Goal: Task Accomplishment & Management: Complete application form

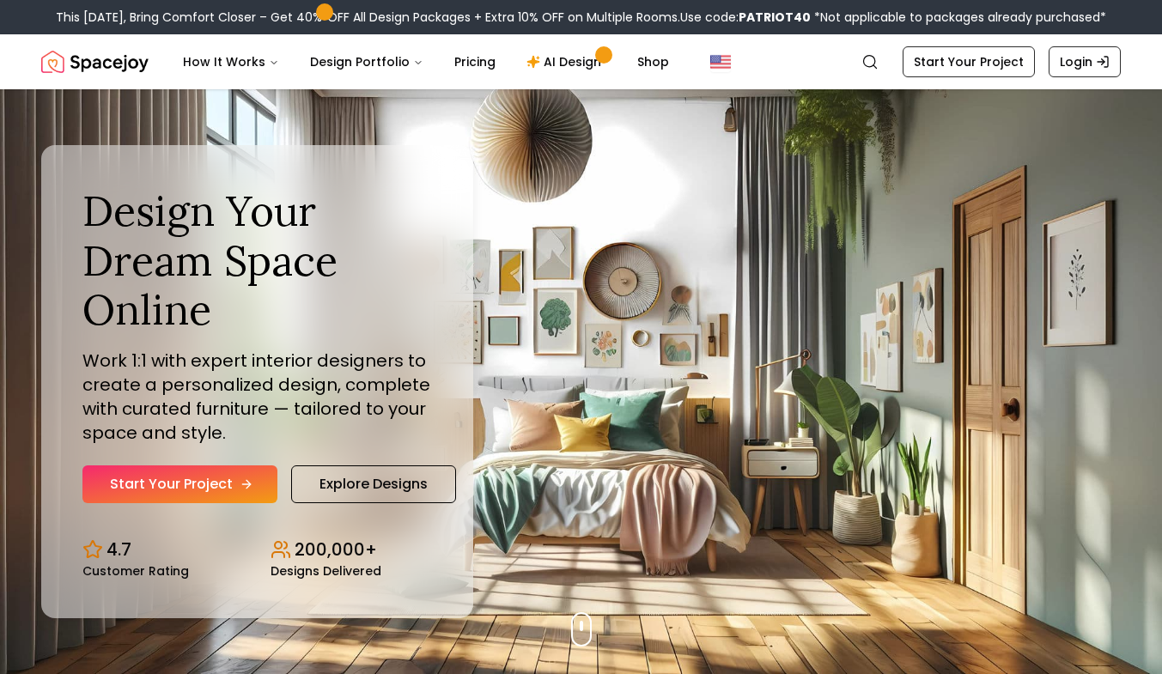
click at [209, 482] on link "Start Your Project" at bounding box center [179, 485] width 195 height 38
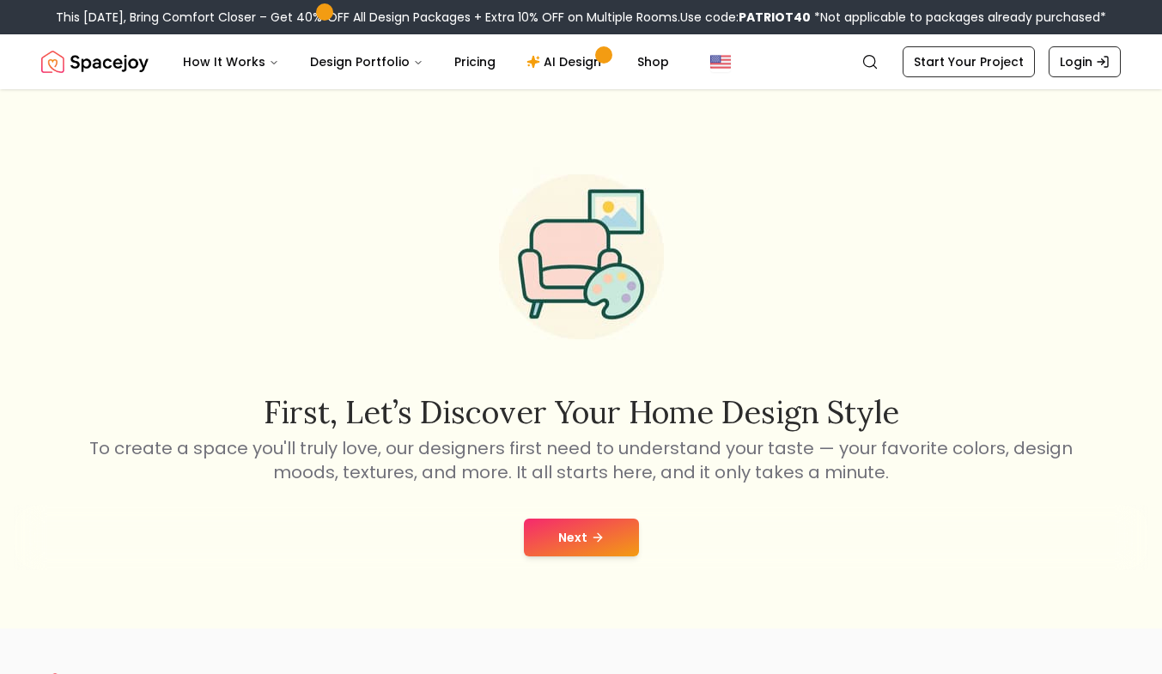
click at [587, 550] on button "Next" at bounding box center [581, 538] width 115 height 38
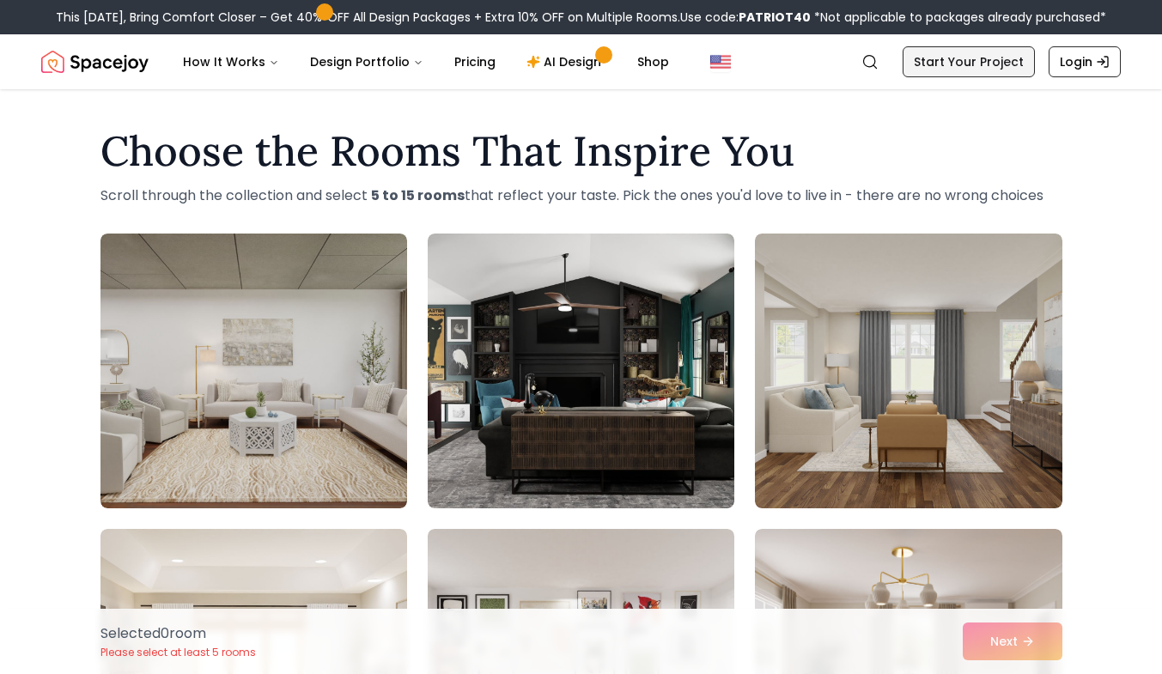
click at [966, 76] on link "Start Your Project" at bounding box center [969, 61] width 132 height 31
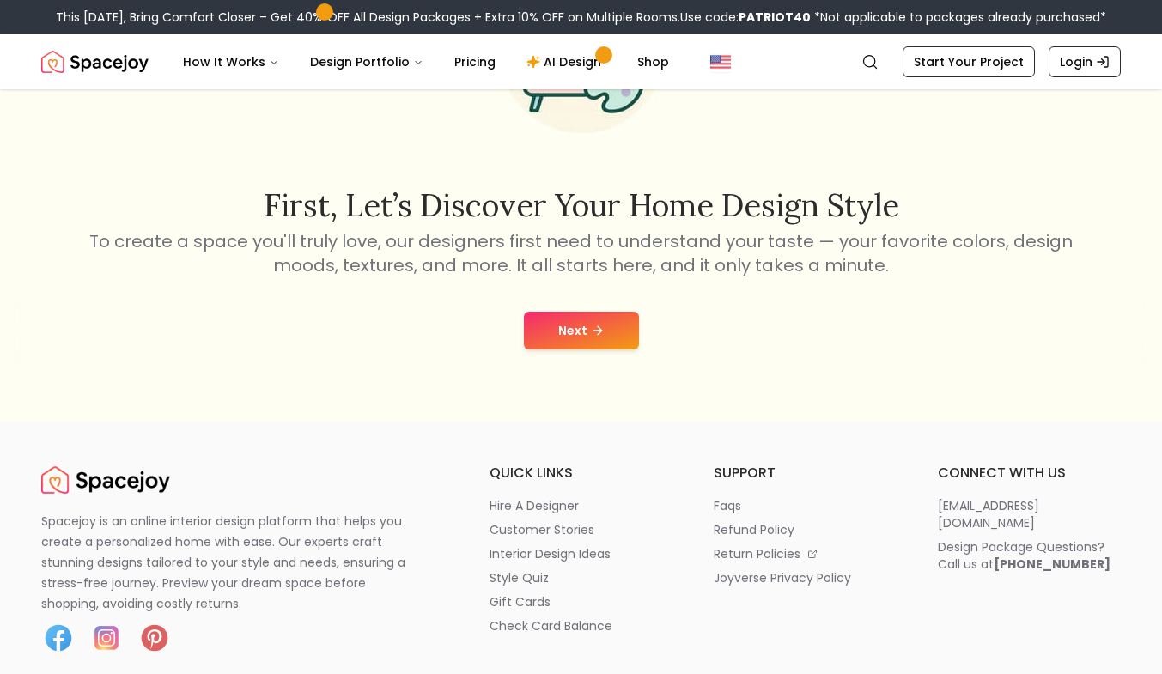
scroll to position [206, 0]
click at [612, 341] on button "Next" at bounding box center [581, 332] width 115 height 38
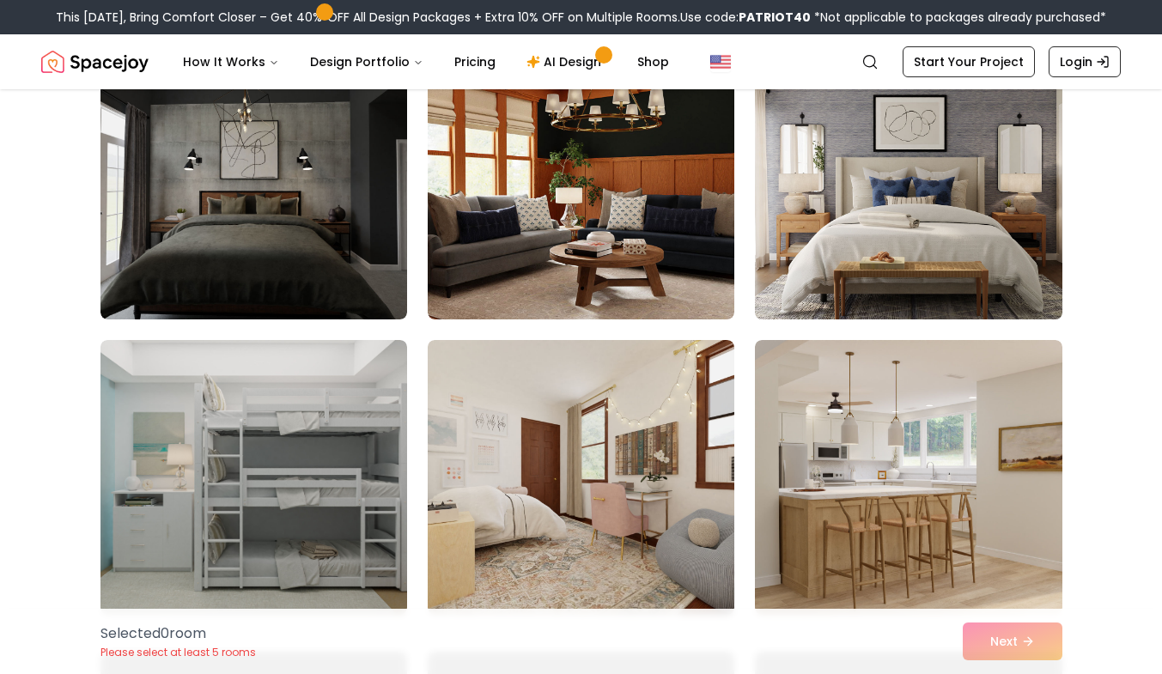
scroll to position [2579, 0]
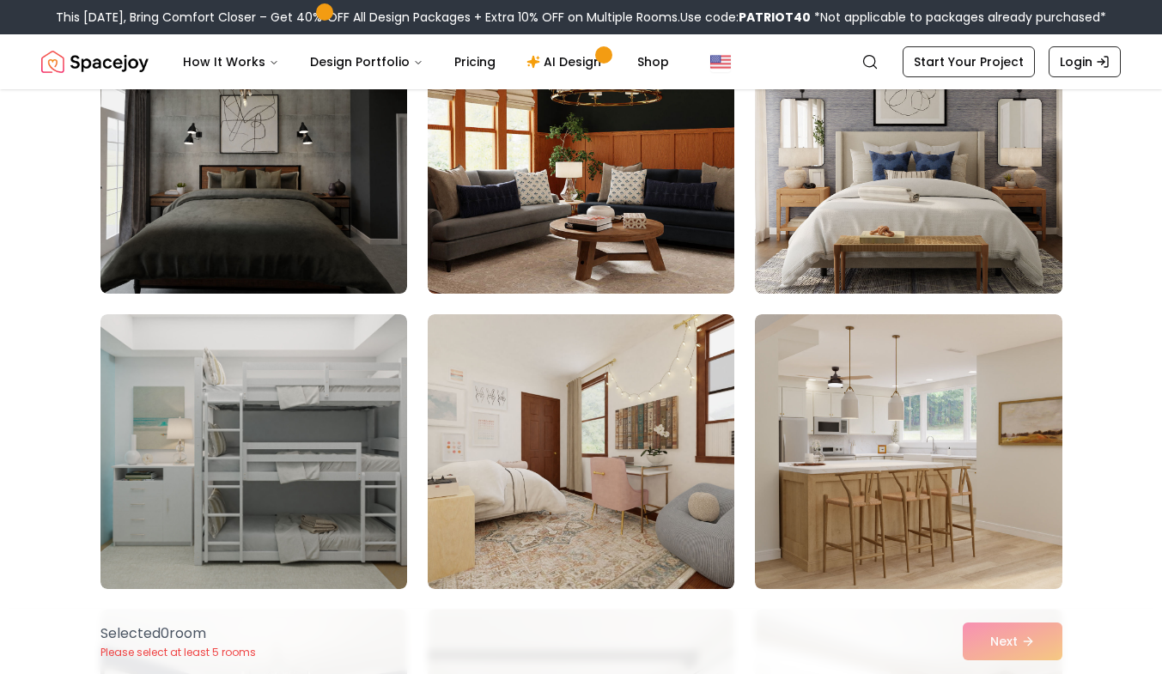
click at [958, 241] on img at bounding box center [908, 156] width 322 height 289
click at [935, 195] on img at bounding box center [908, 156] width 322 height 289
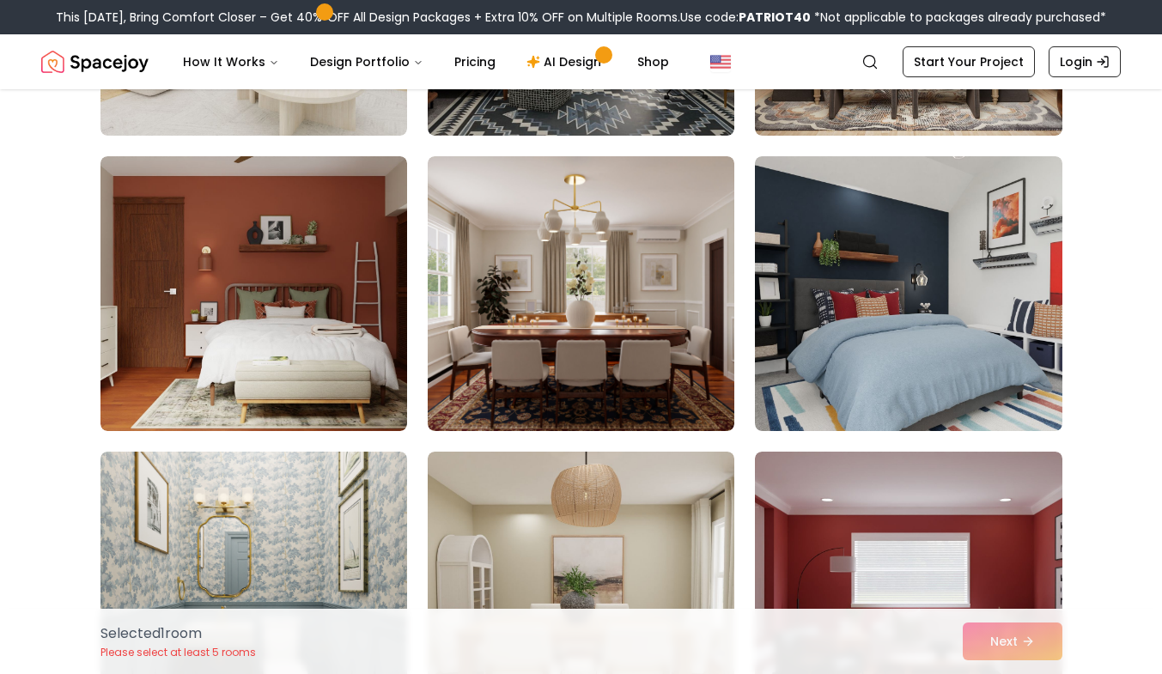
scroll to position [369, 0]
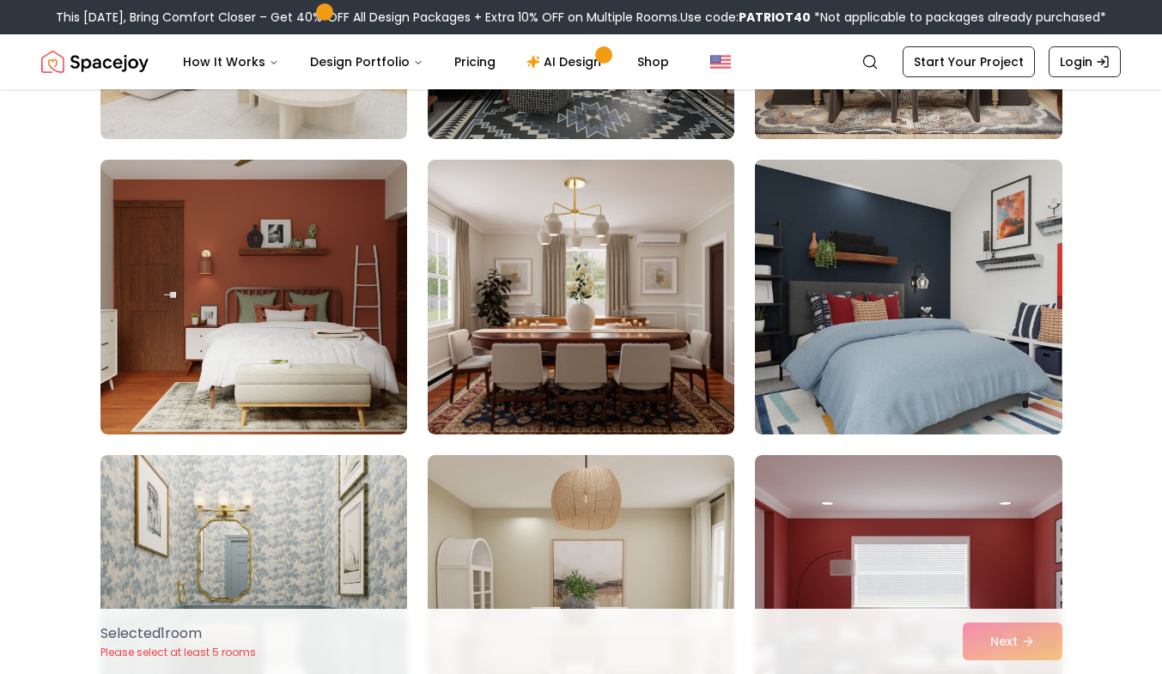
click at [923, 253] on img at bounding box center [908, 297] width 322 height 289
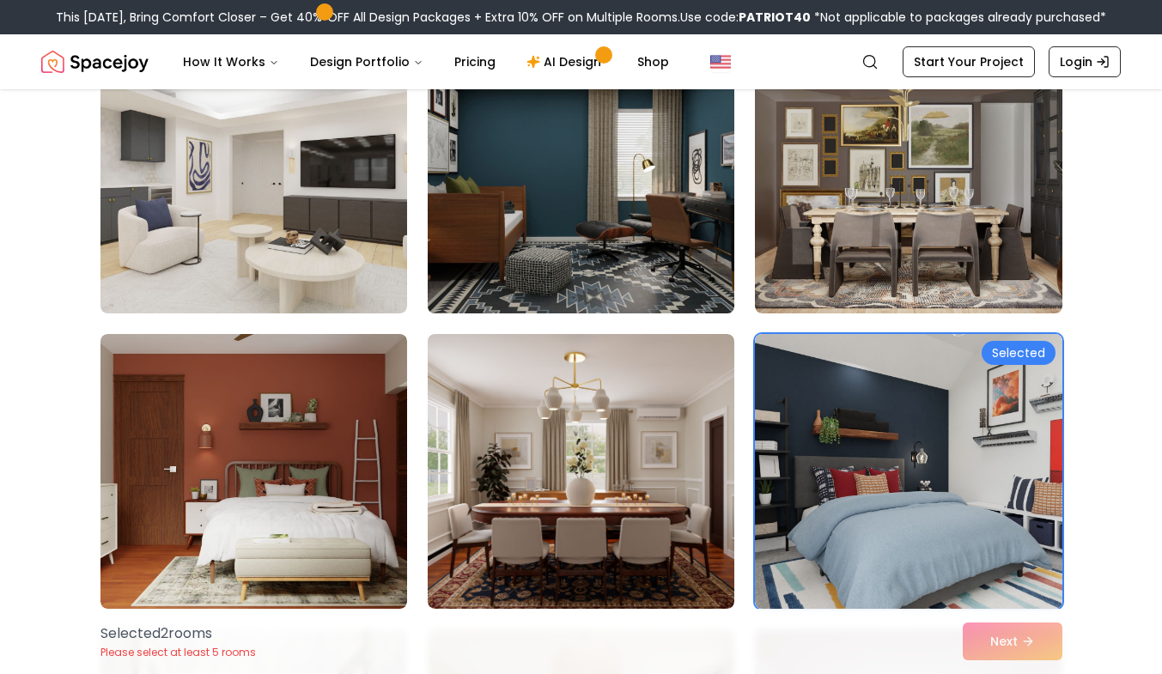
scroll to position [196, 0]
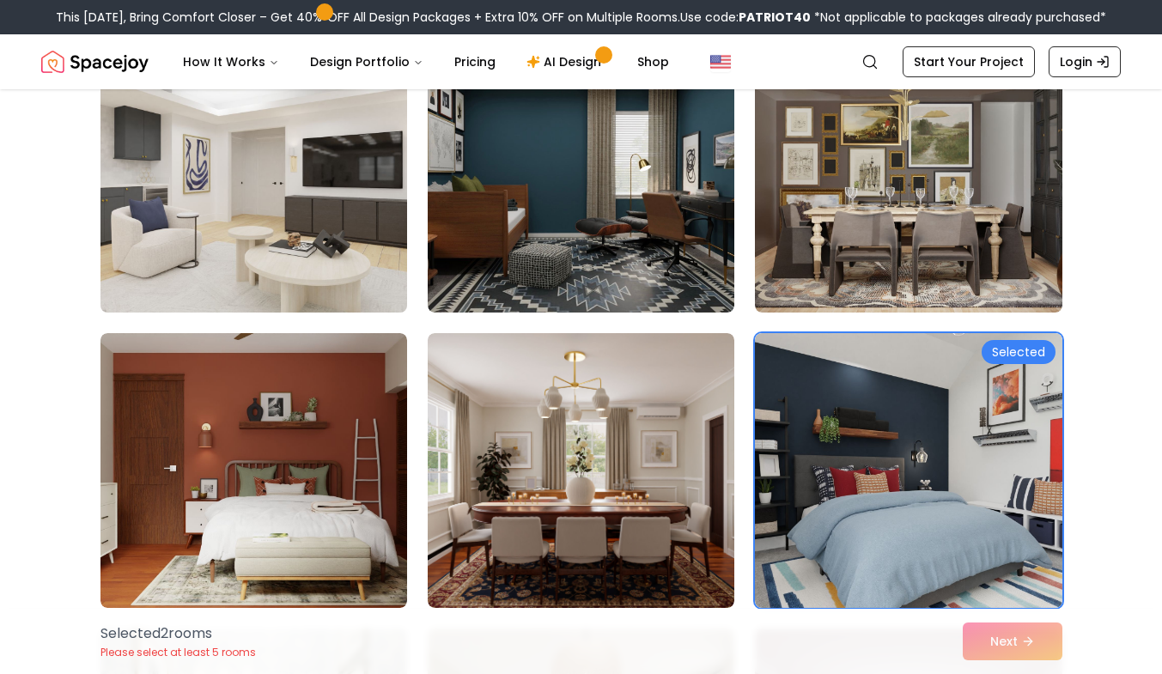
click at [394, 184] on img at bounding box center [254, 175] width 322 height 289
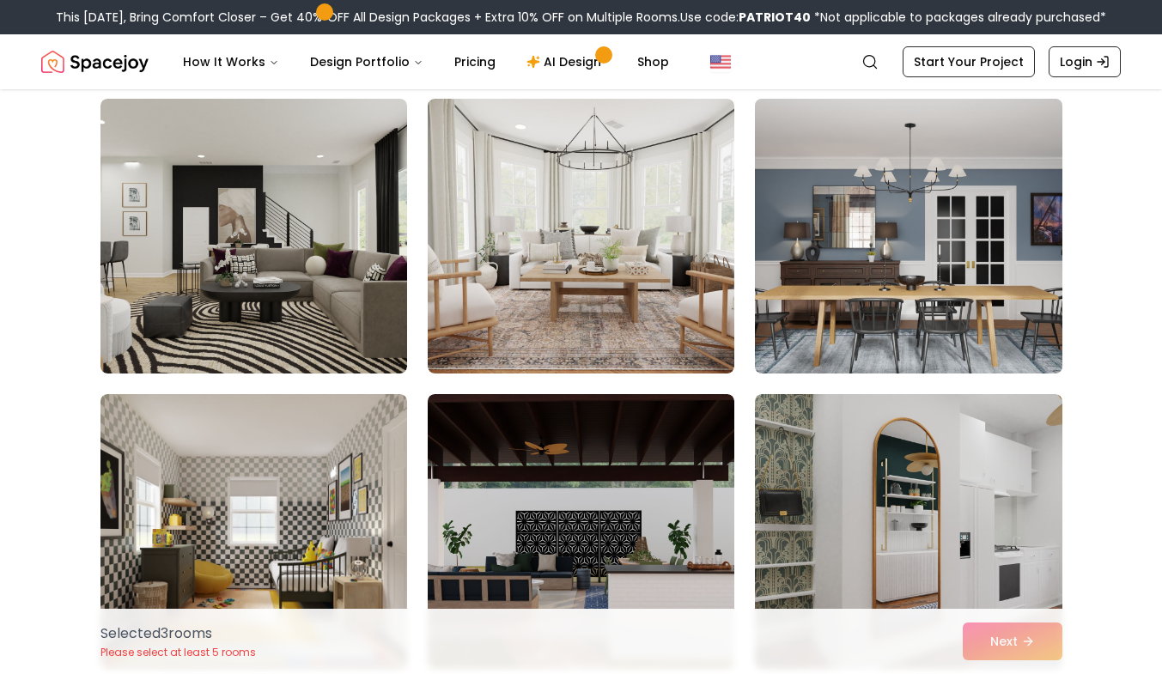
scroll to position [3683, 0]
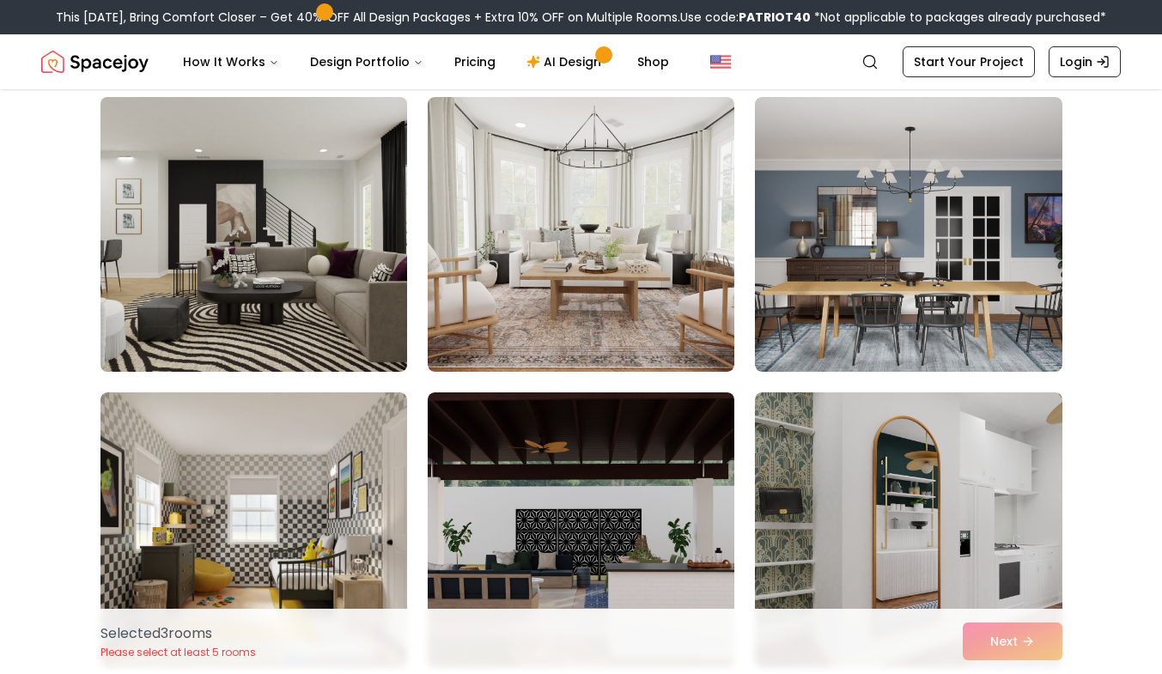
click at [358, 283] on img at bounding box center [254, 234] width 322 height 289
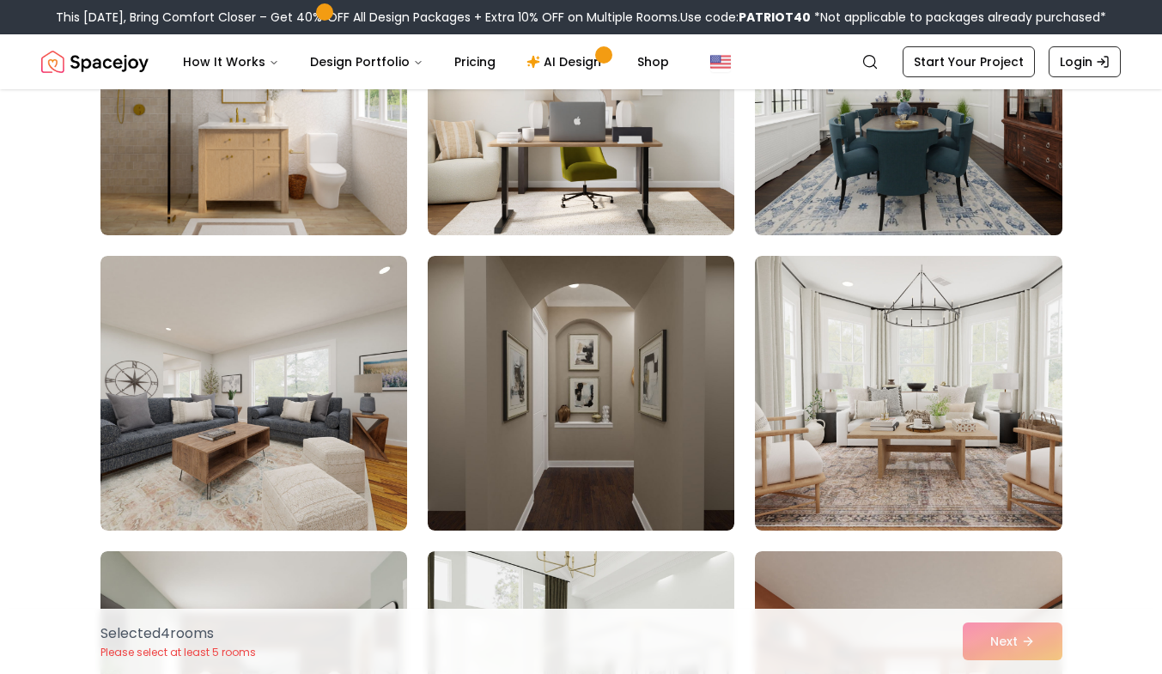
scroll to position [4707, 0]
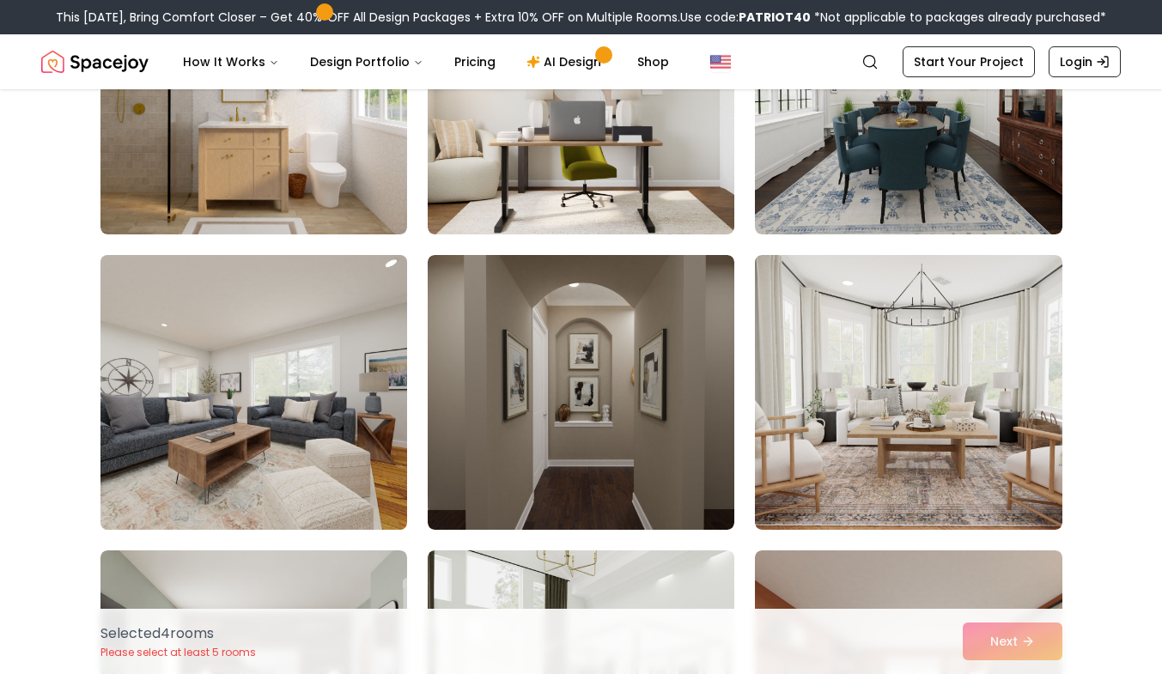
click at [289, 350] on img at bounding box center [254, 392] width 322 height 289
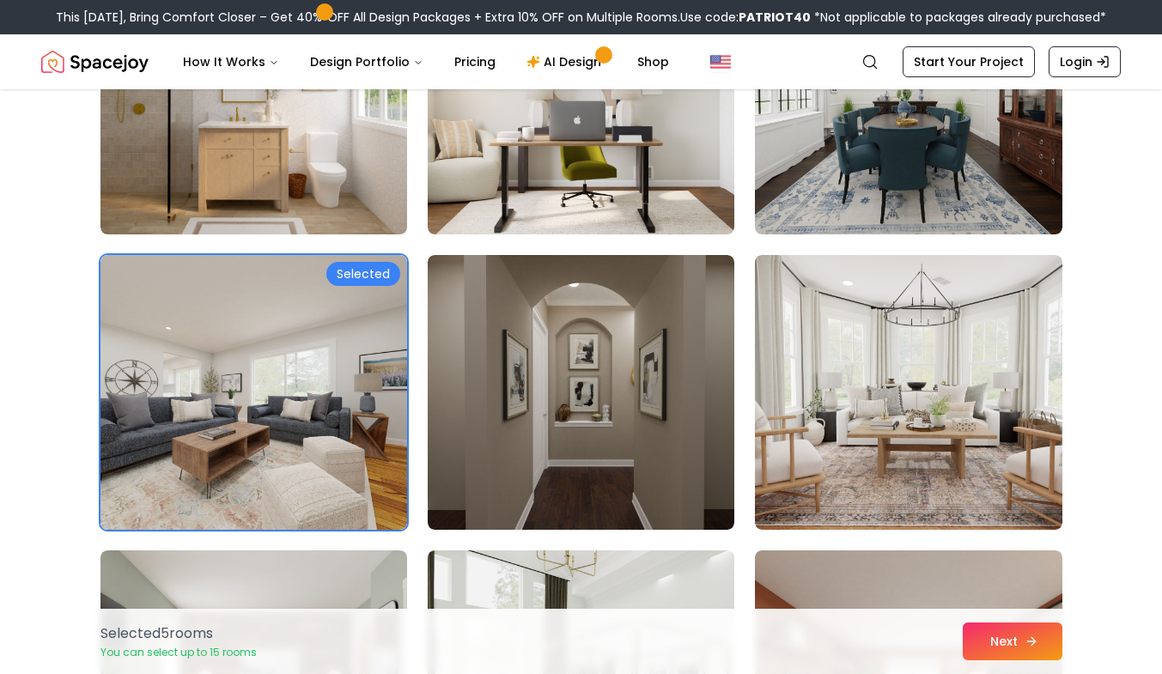
click at [1006, 640] on button "Next" at bounding box center [1013, 642] width 100 height 38
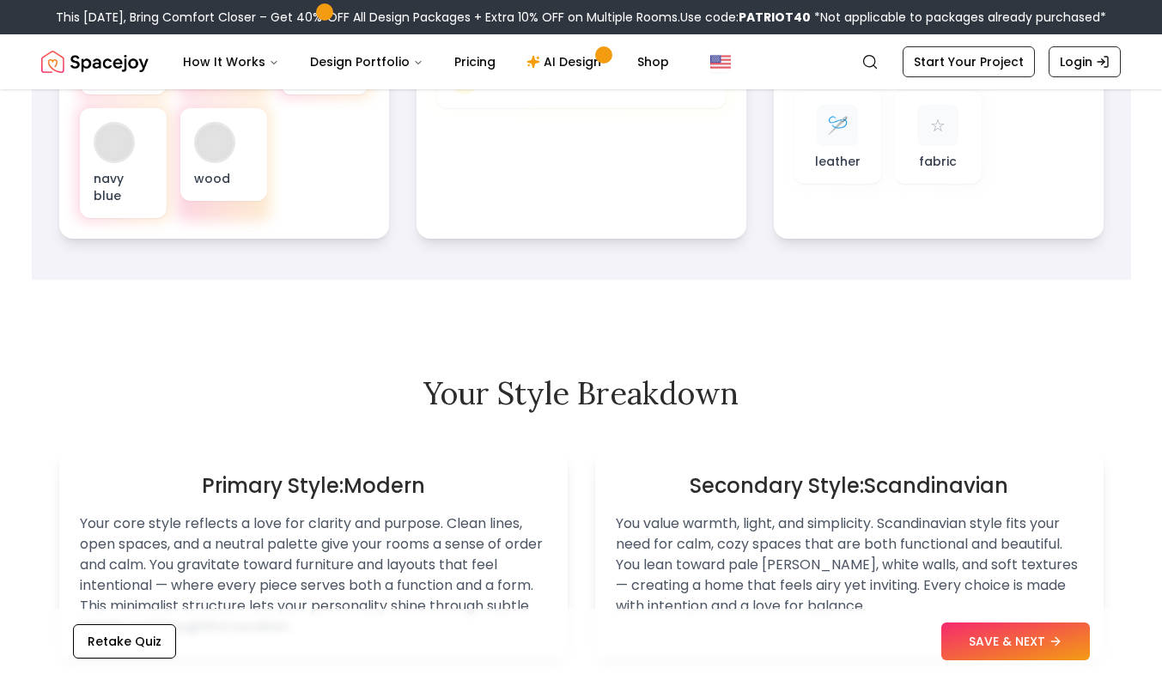
scroll to position [810, 0]
click at [1041, 645] on button "SAVE & NEXT" at bounding box center [1015, 642] width 149 height 38
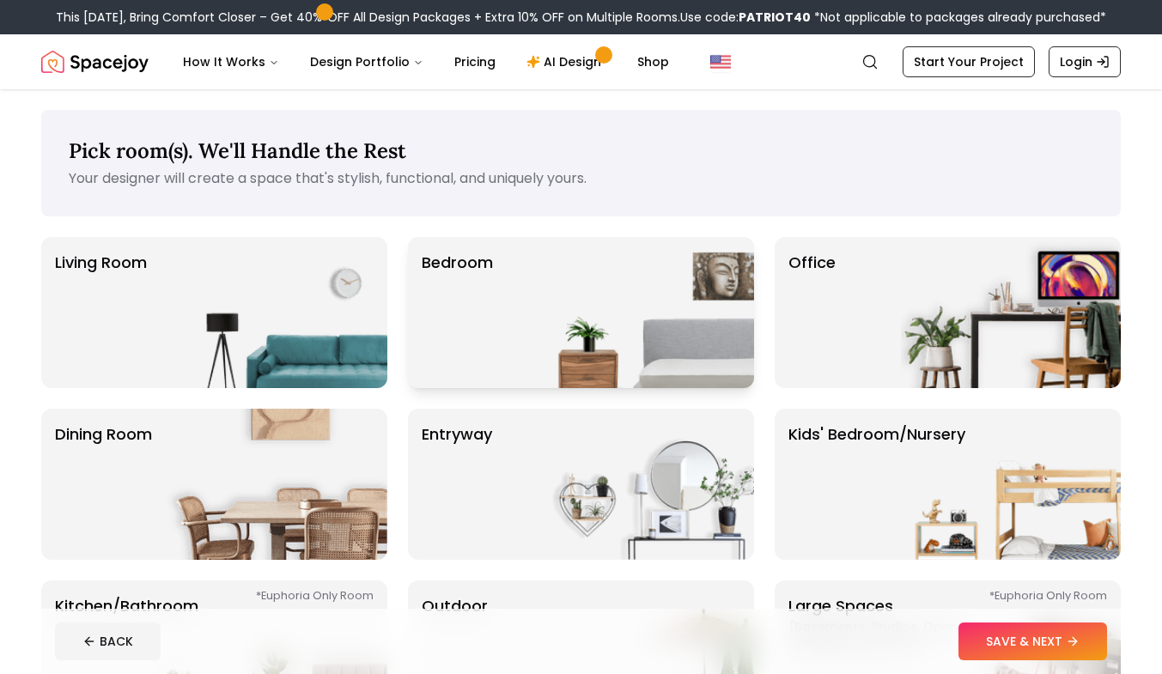
click at [669, 316] on img at bounding box center [644, 312] width 220 height 151
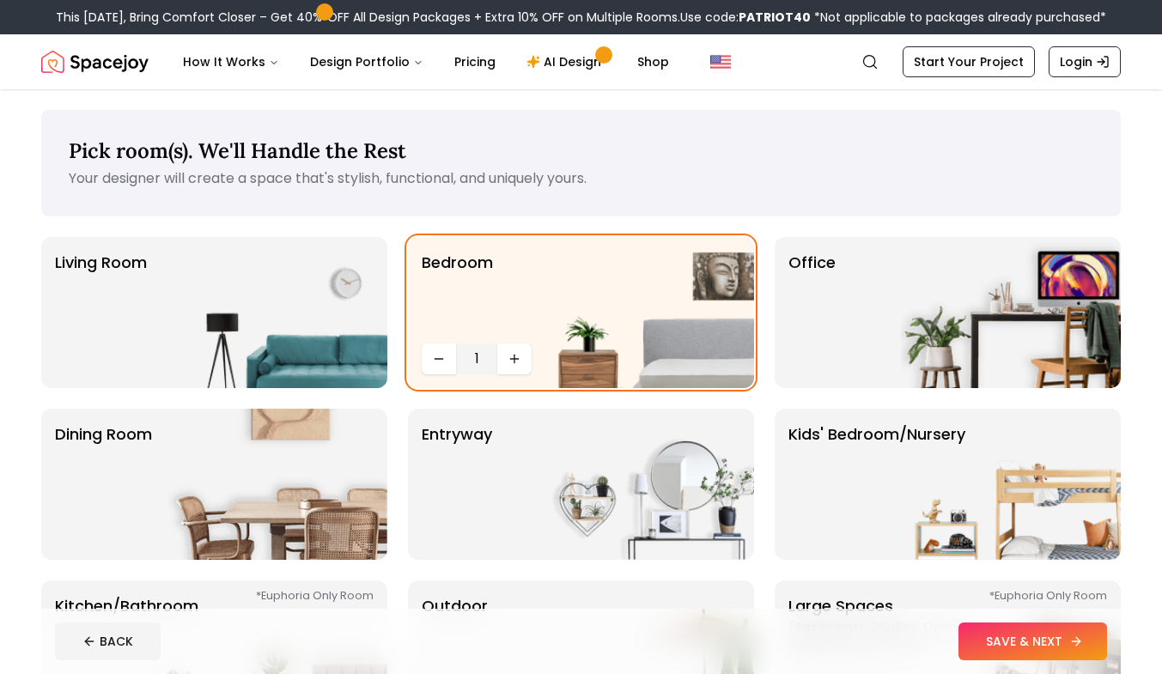
click at [1027, 640] on button "SAVE & NEXT" at bounding box center [1033, 642] width 149 height 38
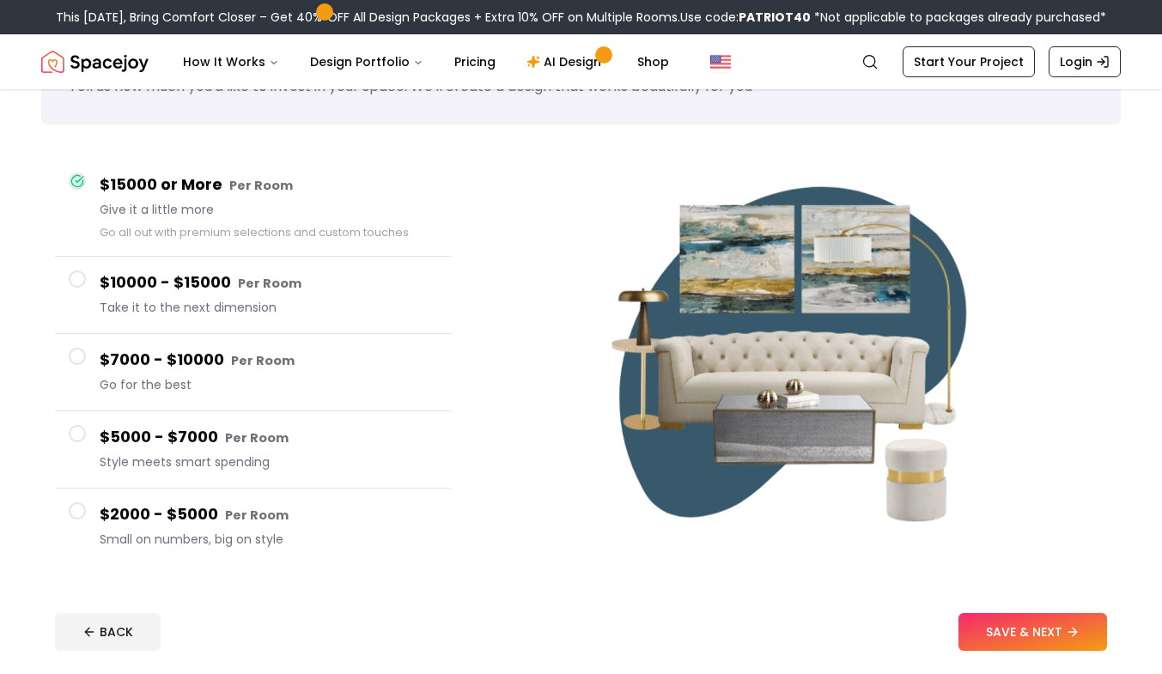
scroll to position [91, 0]
click at [1057, 630] on button "SAVE & NEXT" at bounding box center [1033, 633] width 149 height 38
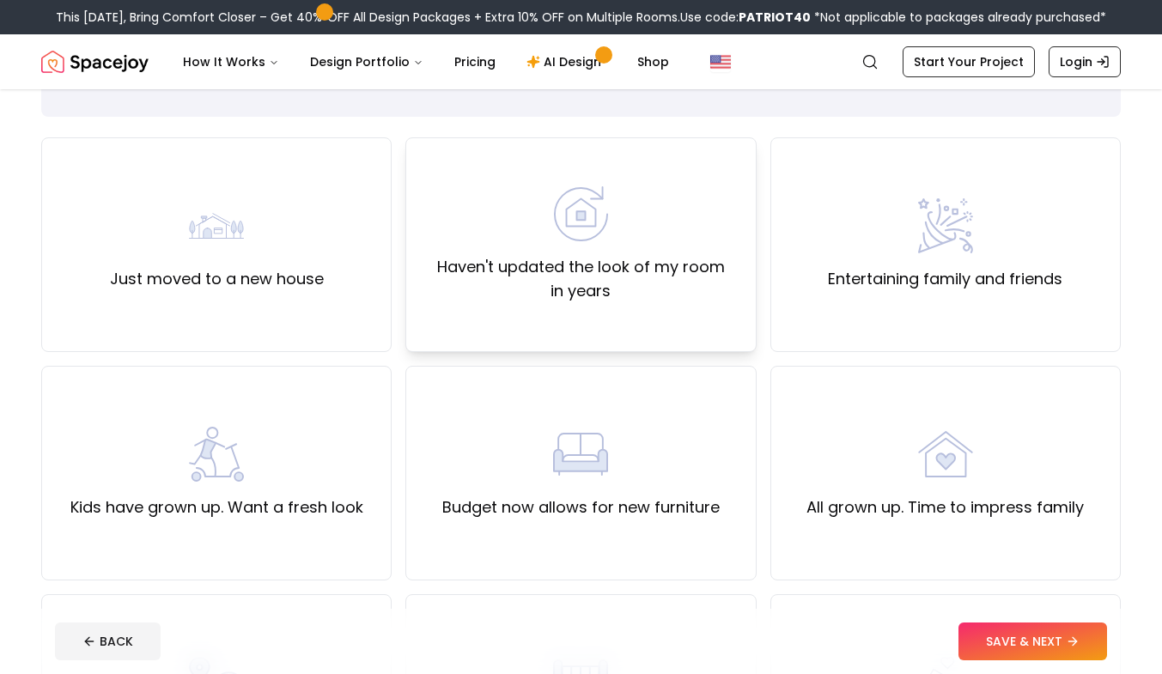
scroll to position [101, 0]
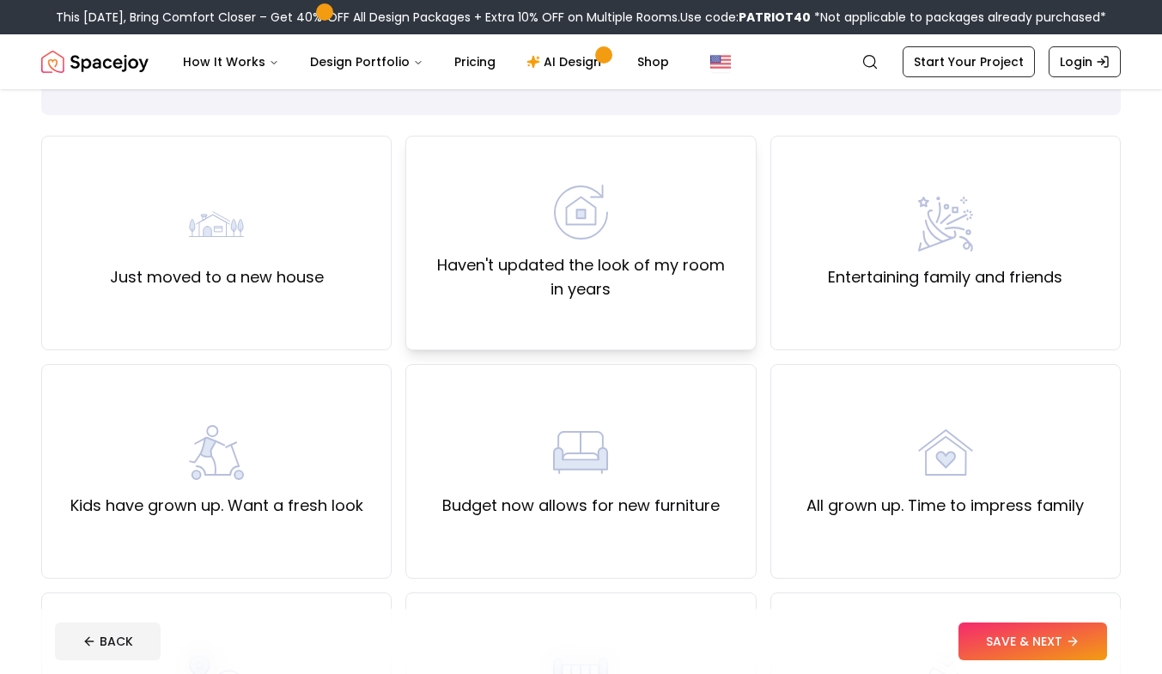
click at [629, 327] on div "Haven't updated the look of my room in years" at bounding box center [580, 243] width 350 height 215
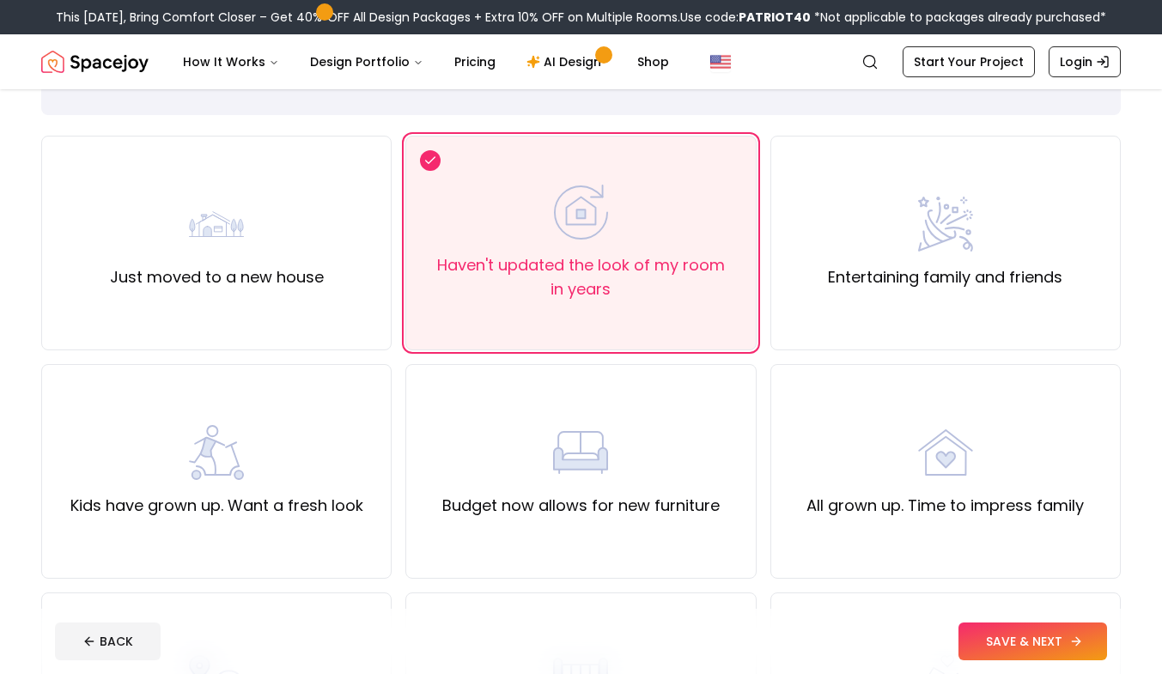
click at [1029, 644] on button "SAVE & NEXT" at bounding box center [1033, 642] width 149 height 38
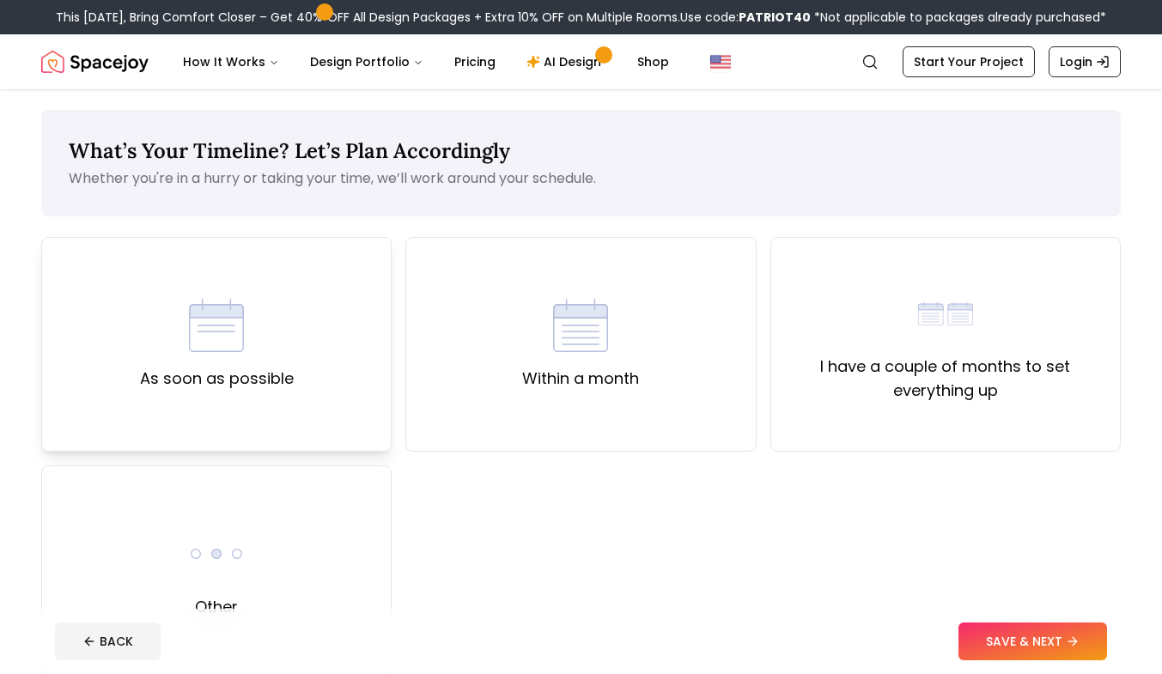
click at [307, 356] on div "As soon as possible" at bounding box center [216, 344] width 350 height 215
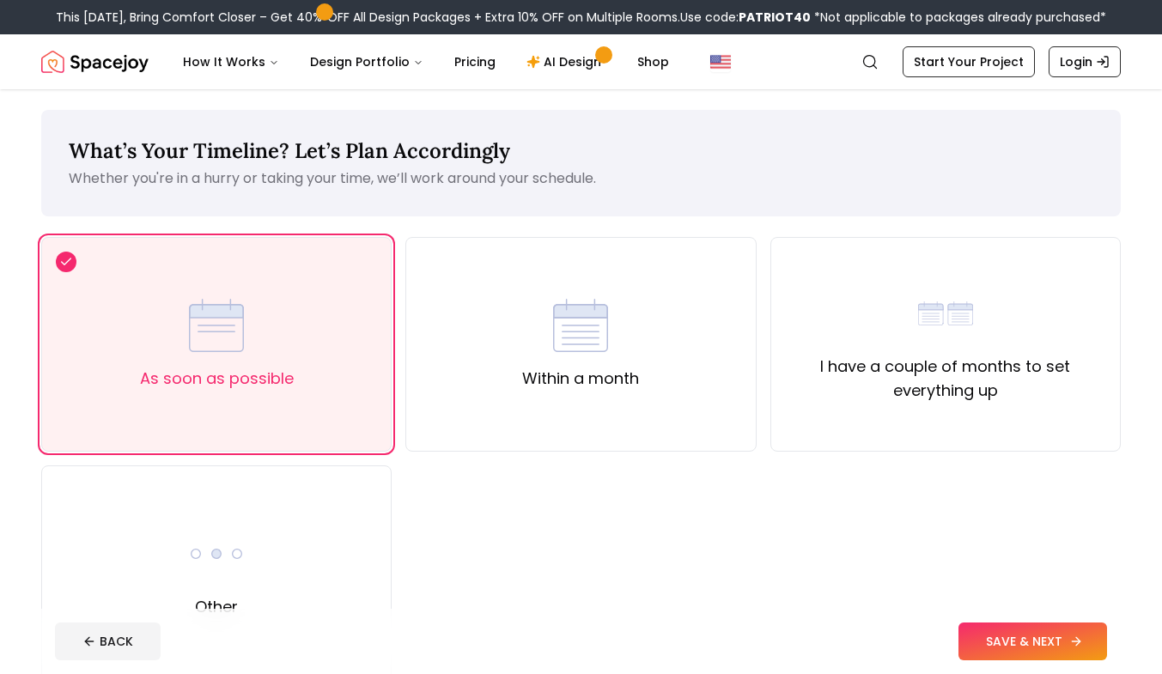
click at [1010, 646] on button "SAVE & NEXT" at bounding box center [1033, 642] width 149 height 38
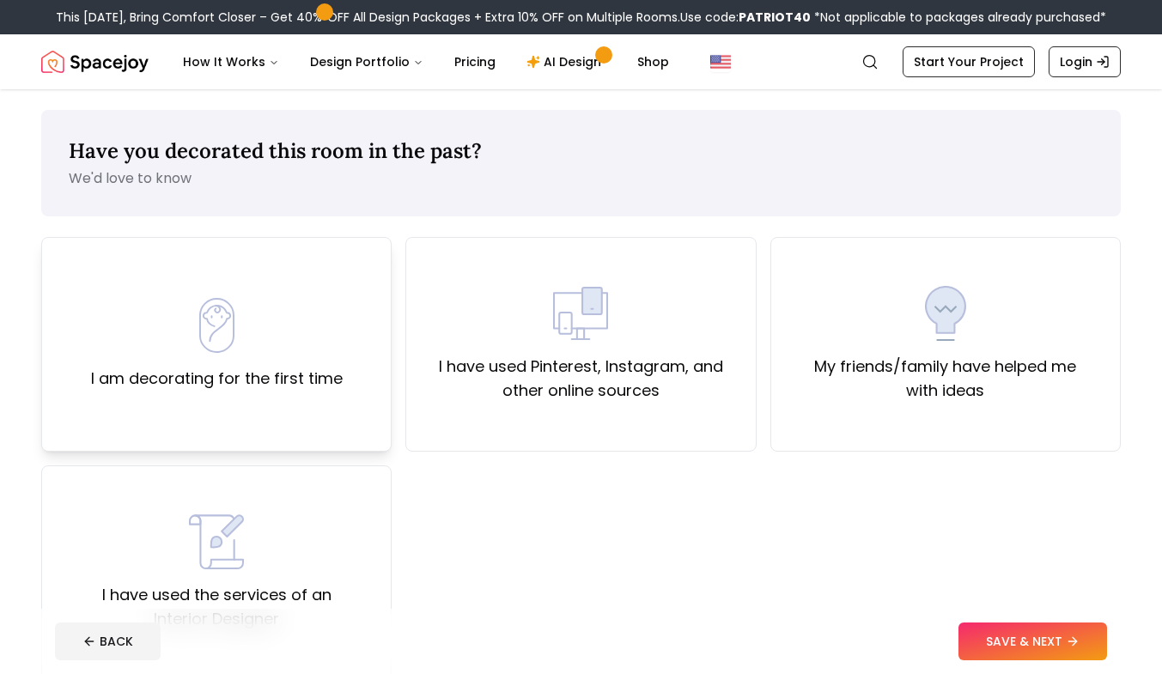
click at [304, 333] on div "I am decorating for the first time" at bounding box center [217, 344] width 252 height 93
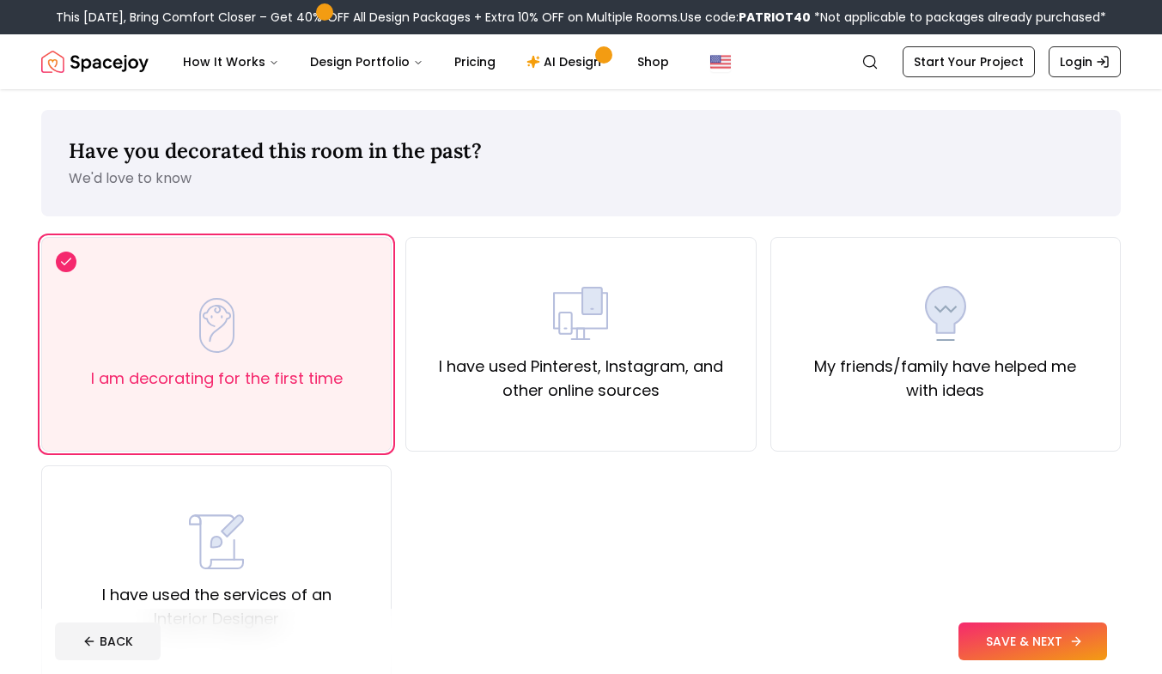
click at [992, 646] on button "SAVE & NEXT" at bounding box center [1033, 642] width 149 height 38
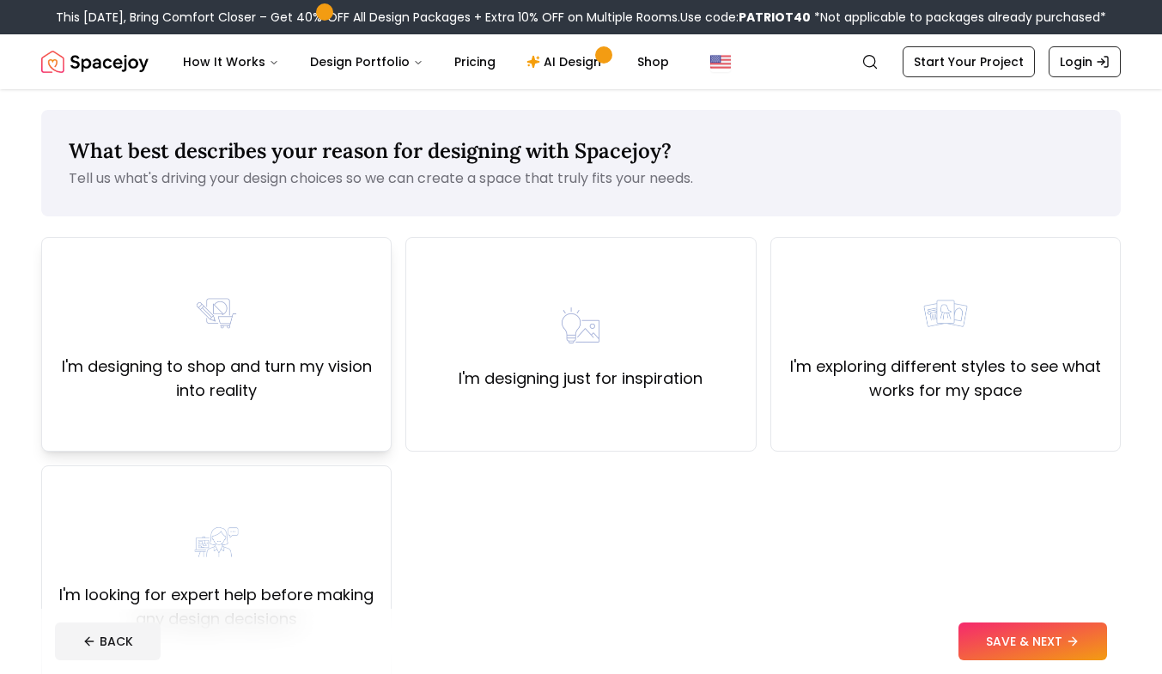
click at [326, 430] on div "I'm designing to shop and turn my vision into reality" at bounding box center [216, 344] width 350 height 215
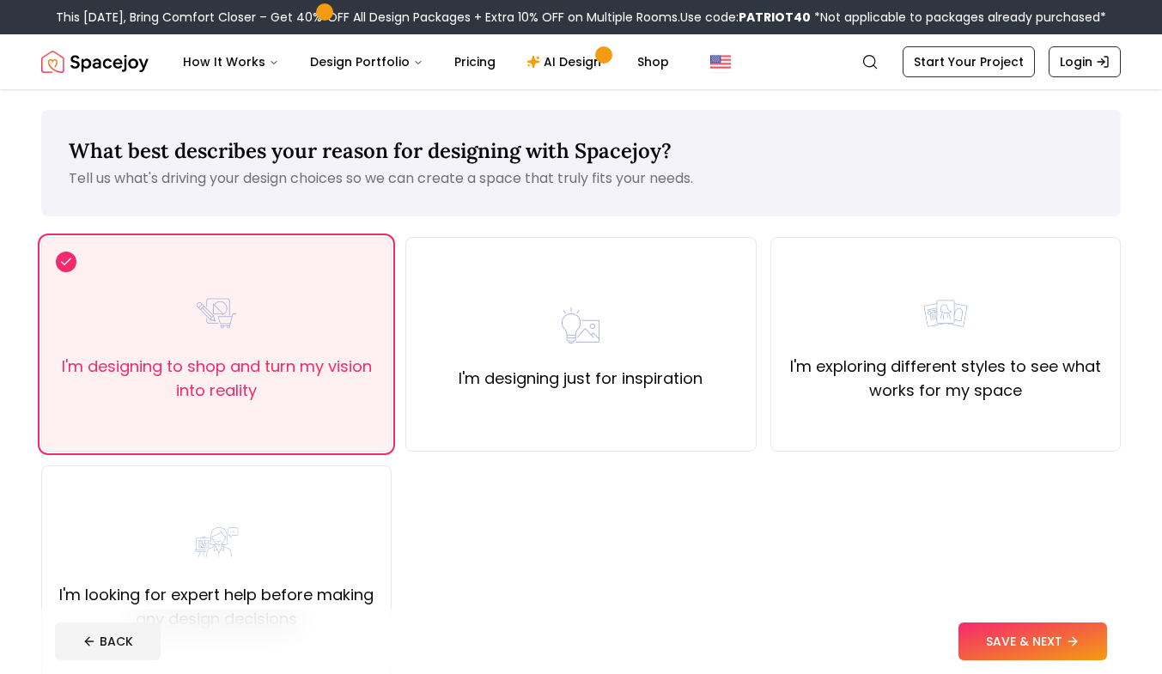
drag, startPoint x: 1031, startPoint y: 633, endPoint x: 1036, endPoint y: 619, distance: 14.7
click at [1036, 619] on footer "BACK SAVE & NEXT" at bounding box center [581, 641] width 1080 height 65
click at [1027, 650] on button "SAVE & NEXT" at bounding box center [1033, 642] width 149 height 38
